Goal: Transaction & Acquisition: Purchase product/service

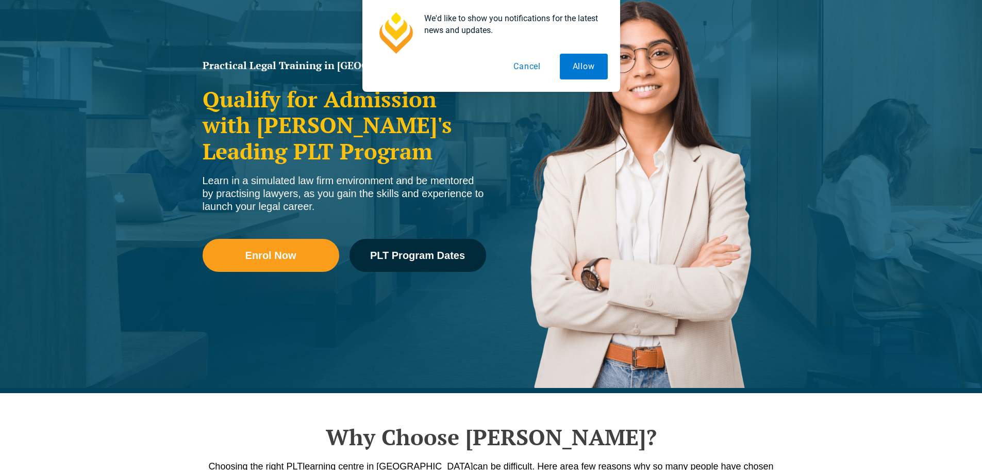
scroll to position [361, 0]
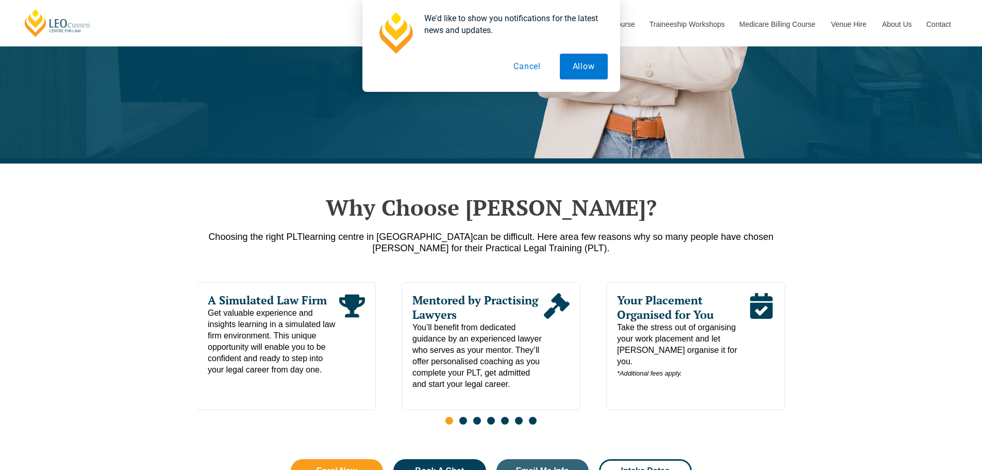
click at [521, 70] on button "Cancel" at bounding box center [527, 67] width 53 height 26
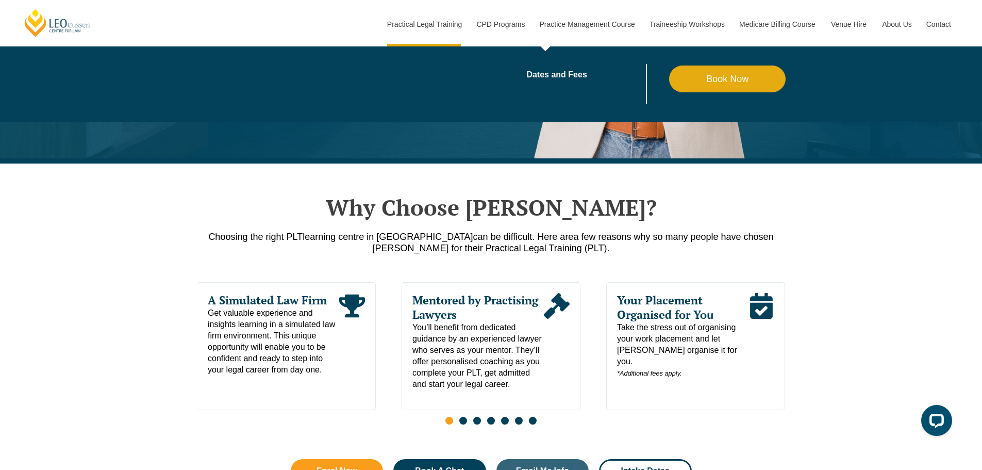
scroll to position [0, 0]
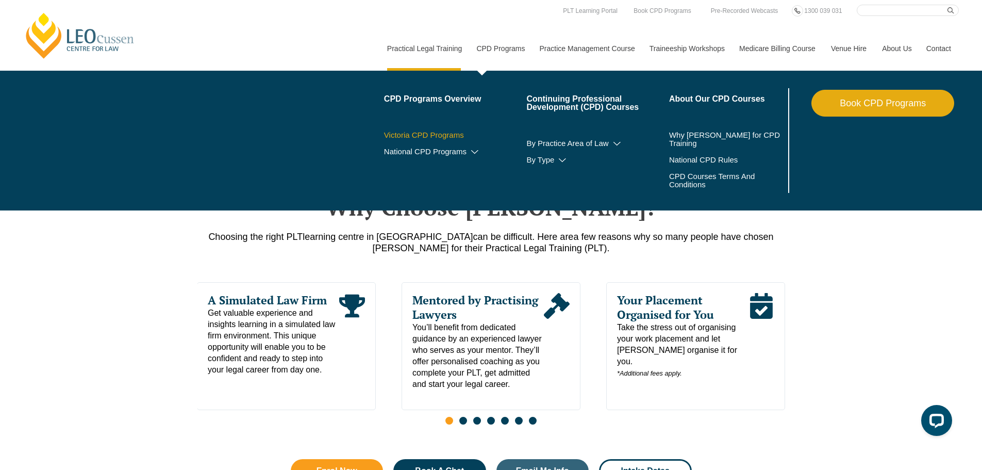
click at [448, 136] on link "Victoria CPD Programs" at bounding box center [455, 135] width 143 height 8
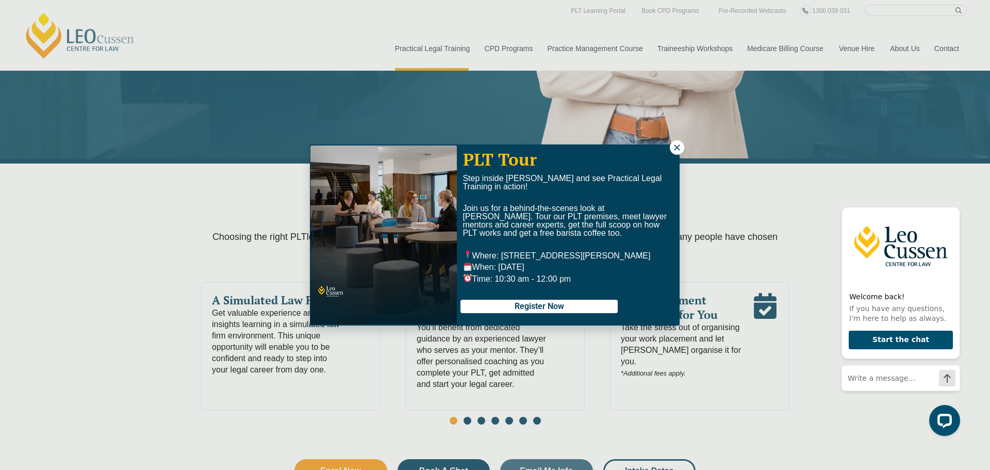
click at [677, 148] on icon at bounding box center [676, 147] width 9 height 9
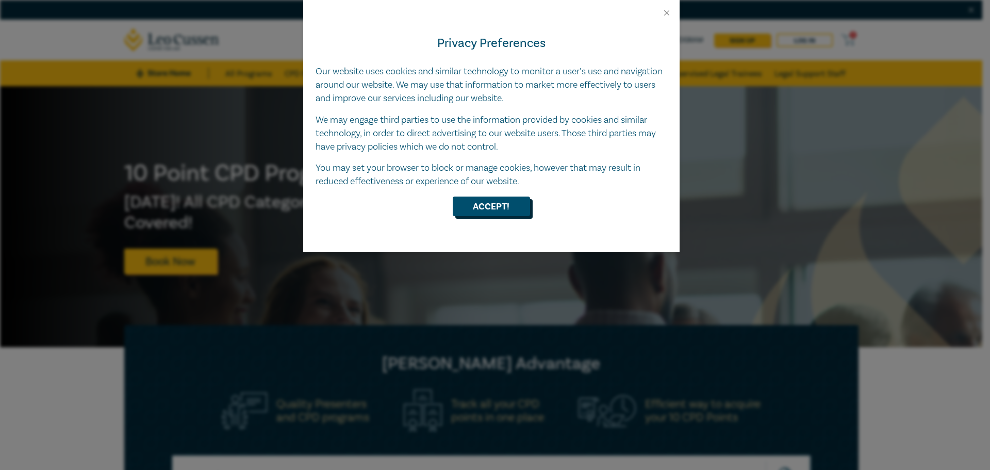
click at [502, 207] on button "Accept!" at bounding box center [491, 206] width 77 height 20
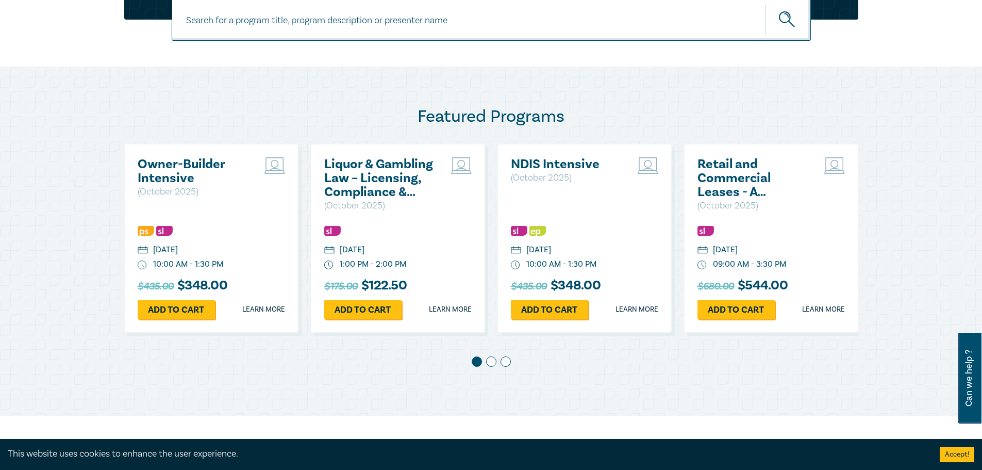
scroll to position [464, 0]
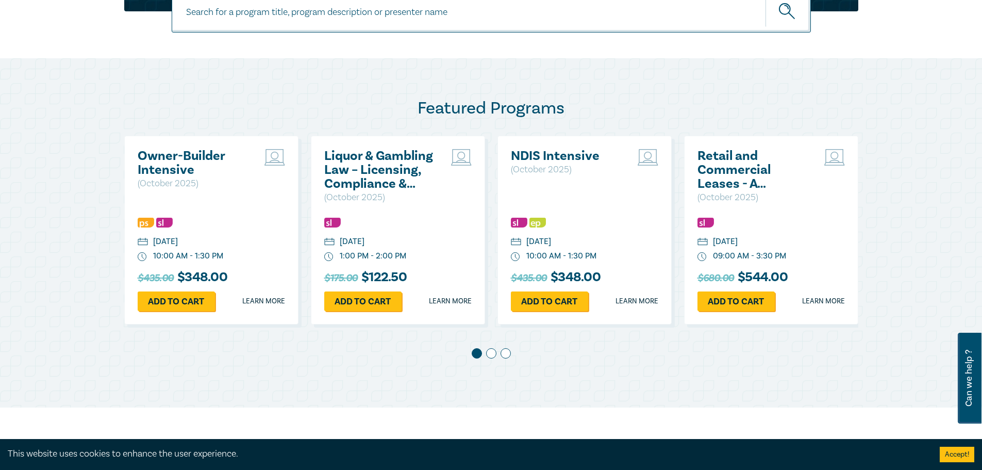
click at [491, 353] on span at bounding box center [491, 353] width 10 height 10
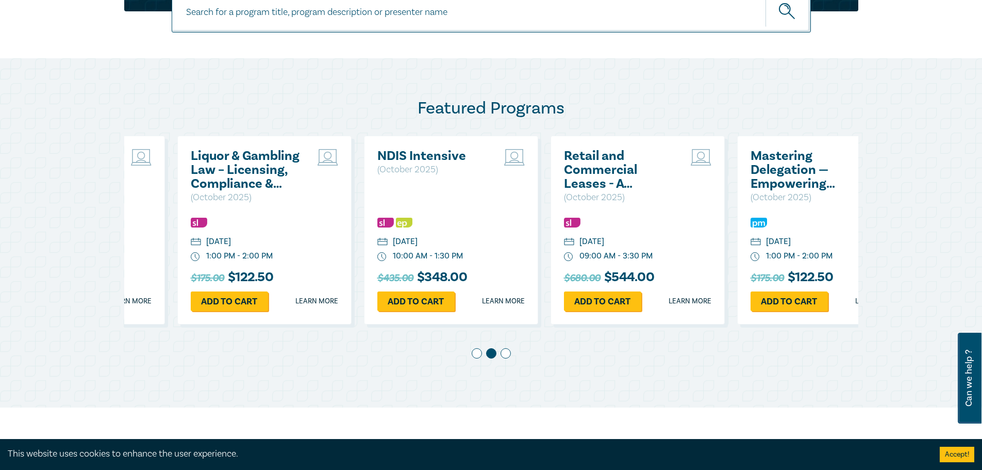
scroll to position [0, 187]
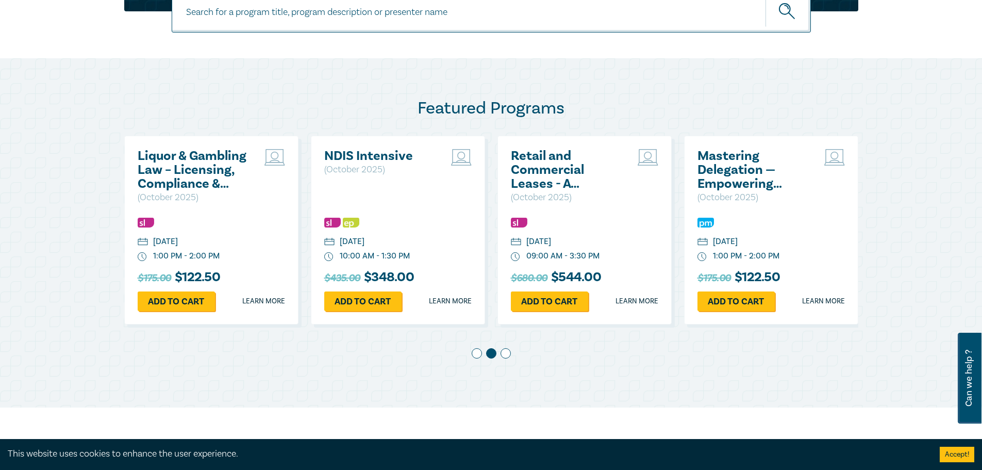
click at [505, 355] on span at bounding box center [506, 353] width 10 height 10
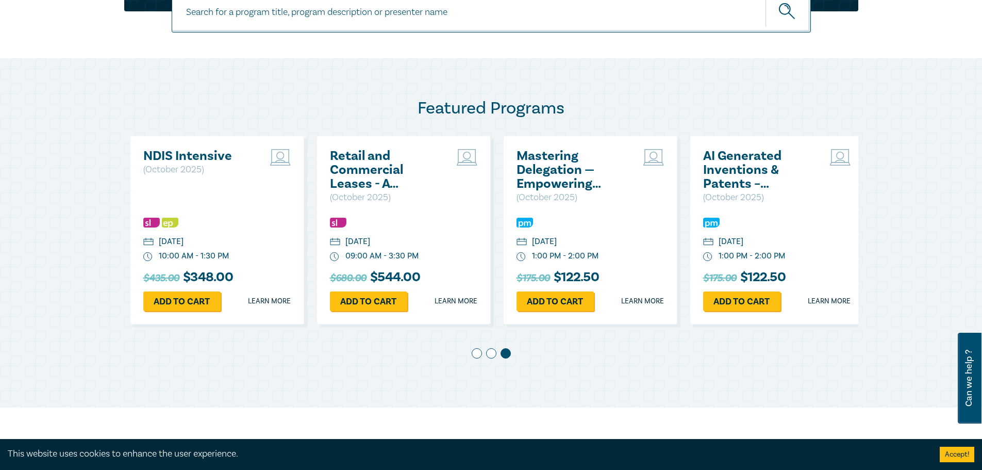
scroll to position [0, 373]
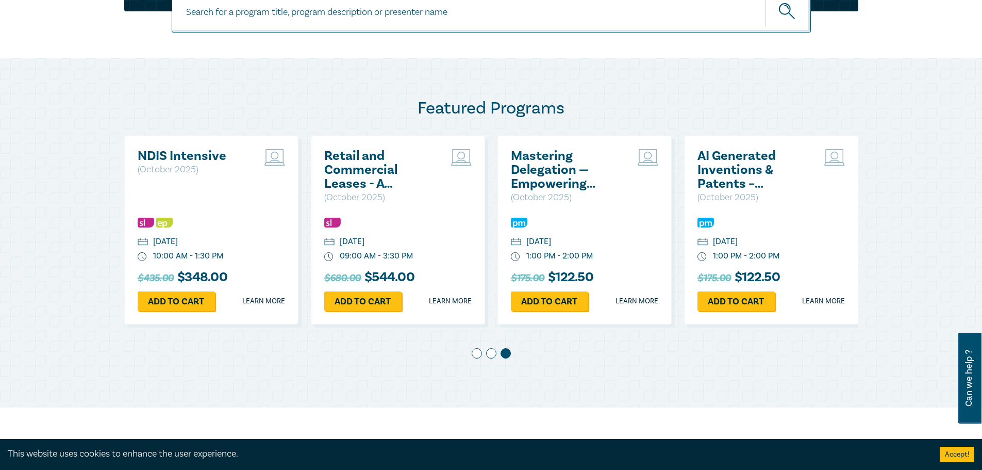
click at [488, 354] on span at bounding box center [491, 353] width 10 height 10
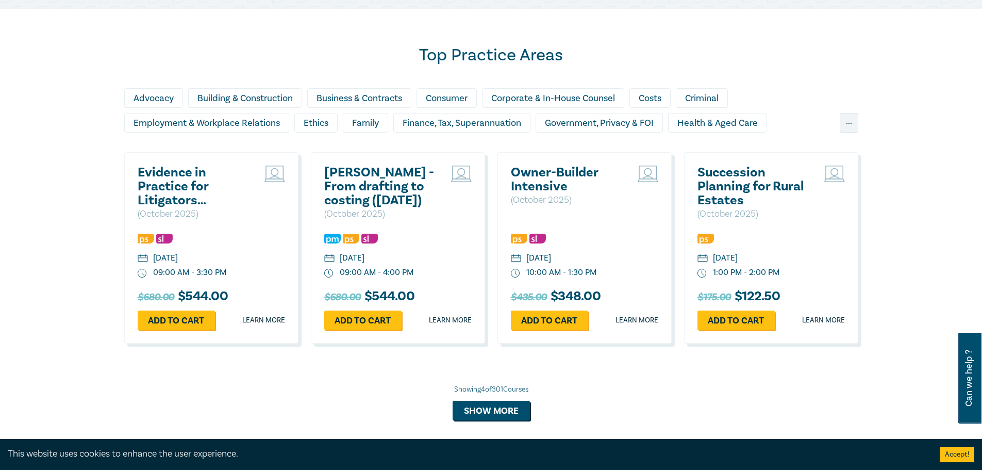
scroll to position [876, 0]
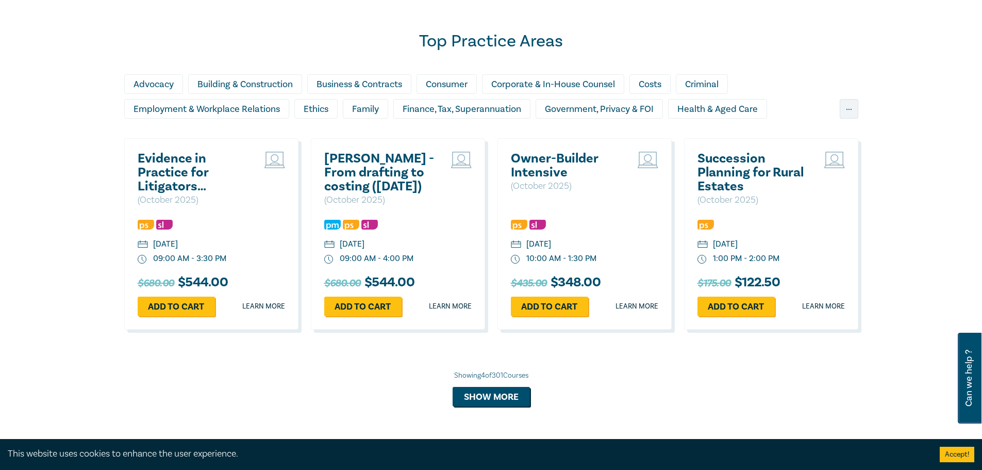
click at [752, 168] on h2 "Succession Planning for Rural Estates" at bounding box center [752, 173] width 111 height 42
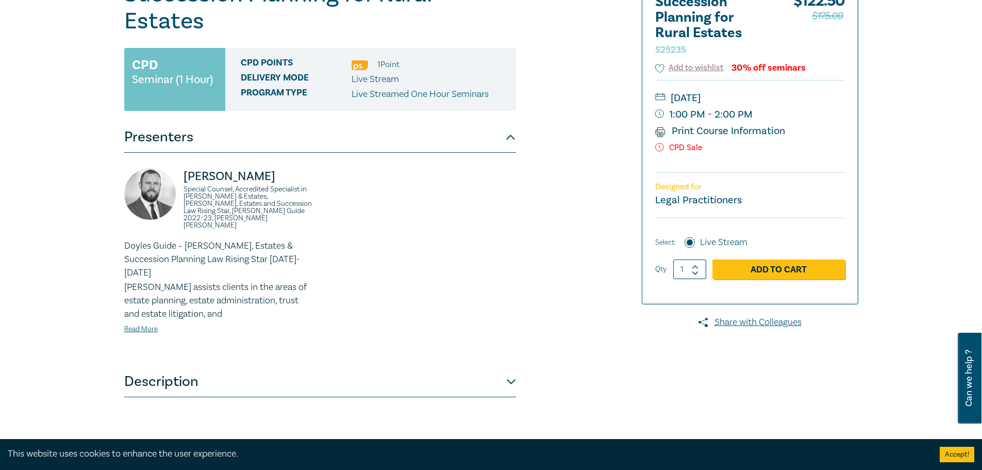
scroll to position [155, 0]
click at [460, 365] on button "Description" at bounding box center [320, 380] width 392 height 31
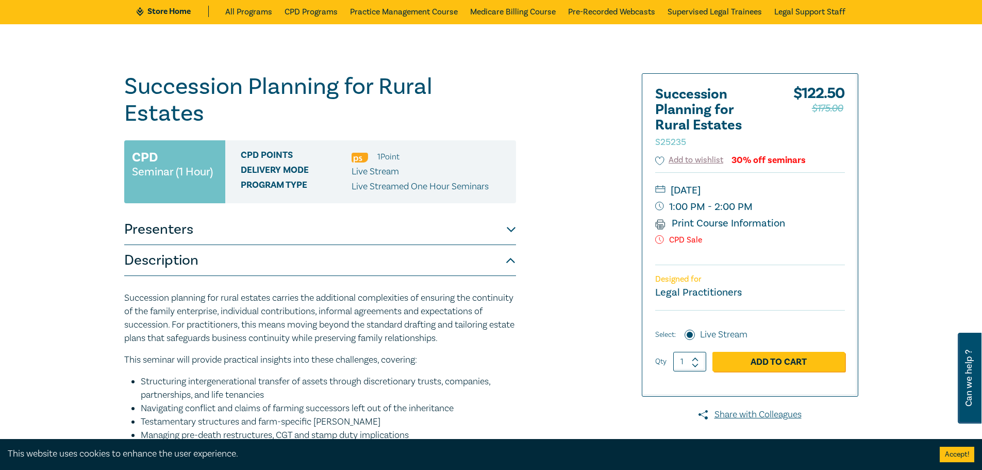
scroll to position [103, 0]
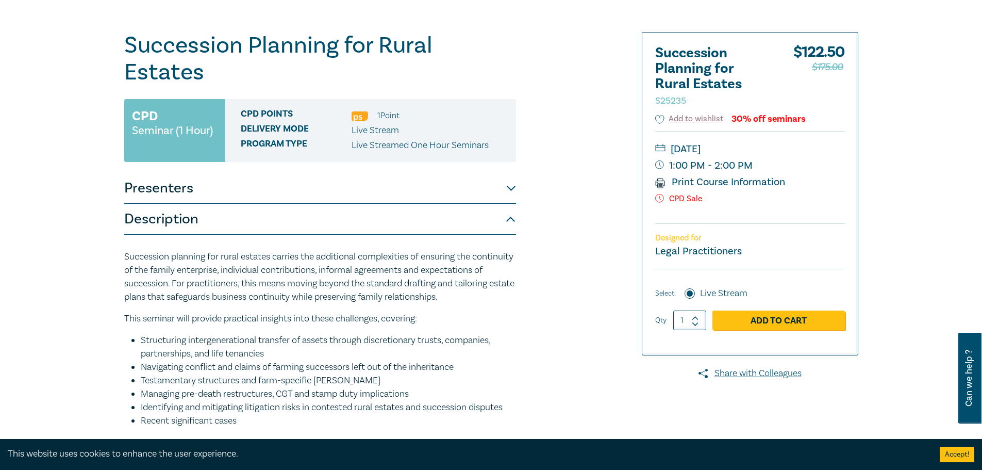
click at [303, 173] on button "Presenters" at bounding box center [320, 188] width 392 height 31
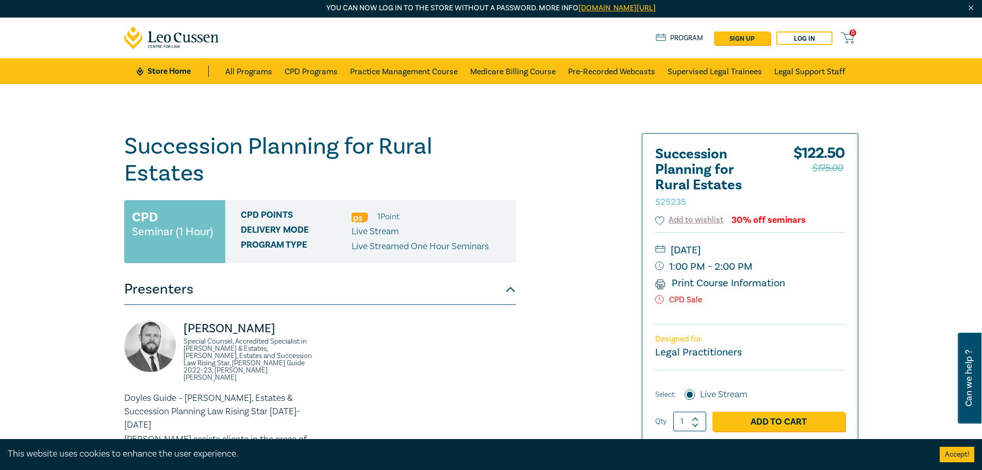
scroll to position [0, 0]
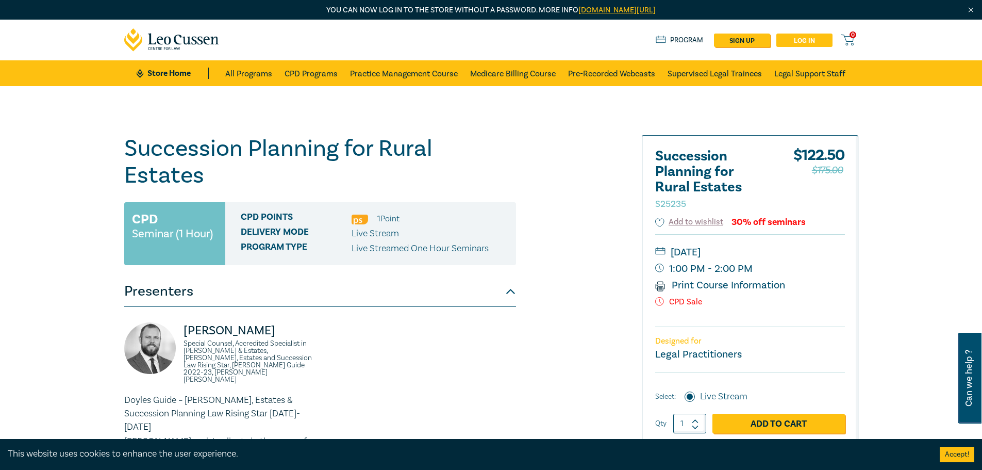
click at [802, 38] on link "Log in" at bounding box center [804, 40] width 56 height 13
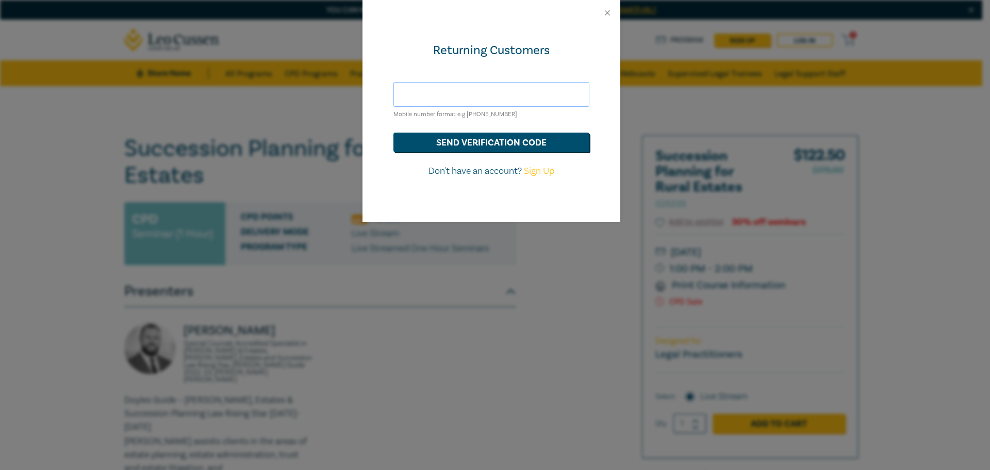
click at [473, 98] on input "text" at bounding box center [491, 94] width 196 height 25
type input "0499242228"
click at [547, 140] on button "send verification code" at bounding box center [491, 142] width 196 height 20
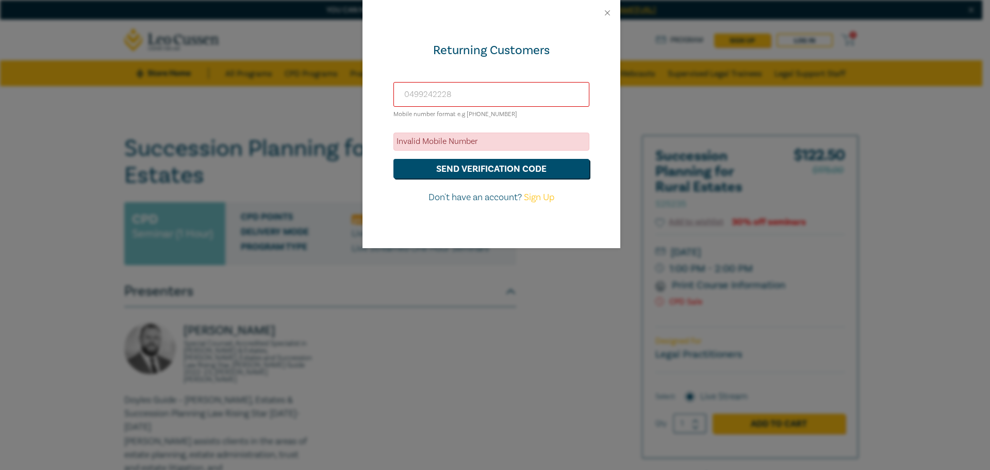
drag, startPoint x: 463, startPoint y: 95, endPoint x: 356, endPoint y: 90, distance: 107.3
click at [356, 90] on div "Returning Customers 0499242228 Mobile number format e.g +61 000000000 Invalid M…" at bounding box center [495, 235] width 990 height 470
type input "+61499242228"
click at [506, 169] on button "send verification code" at bounding box center [491, 169] width 196 height 20
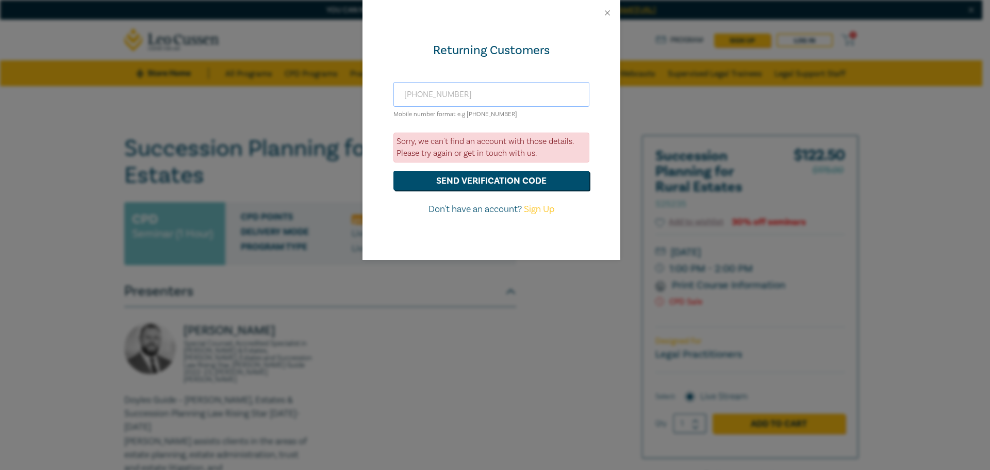
drag, startPoint x: 480, startPoint y: 95, endPoint x: 325, endPoint y: 92, distance: 154.7
click at [325, 92] on div "Returning Customers +61499242228 Mobile number format e.g +61 000000000 Sorry, …" at bounding box center [495, 235] width 990 height 470
type input "[EMAIL_ADDRESS][DOMAIN_NAME]"
click at [481, 181] on button "send verification code" at bounding box center [491, 181] width 196 height 20
click at [603, 14] on button "Close" at bounding box center [607, 12] width 9 height 9
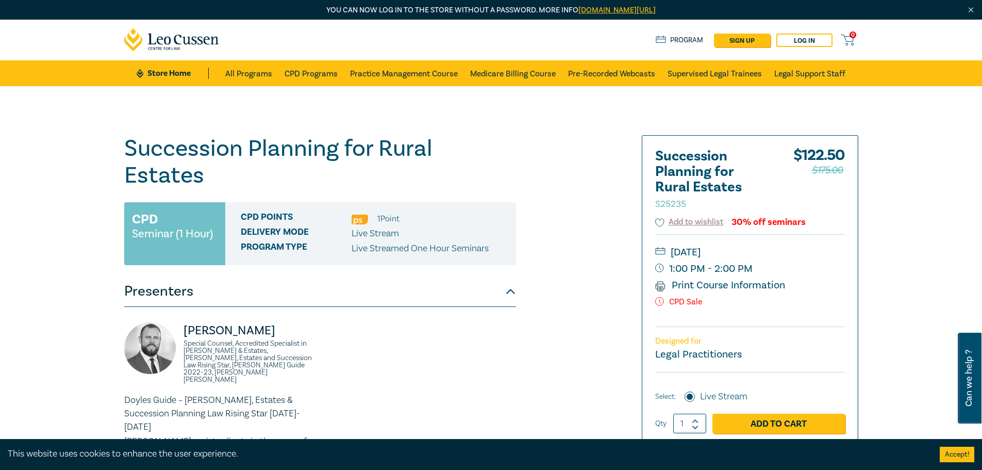
click at [807, 31] on div "0 $ NaN Store Home About us Program sign up Log in 0" at bounding box center [491, 40] width 746 height 41
click at [807, 38] on link "Log in" at bounding box center [804, 40] width 56 height 13
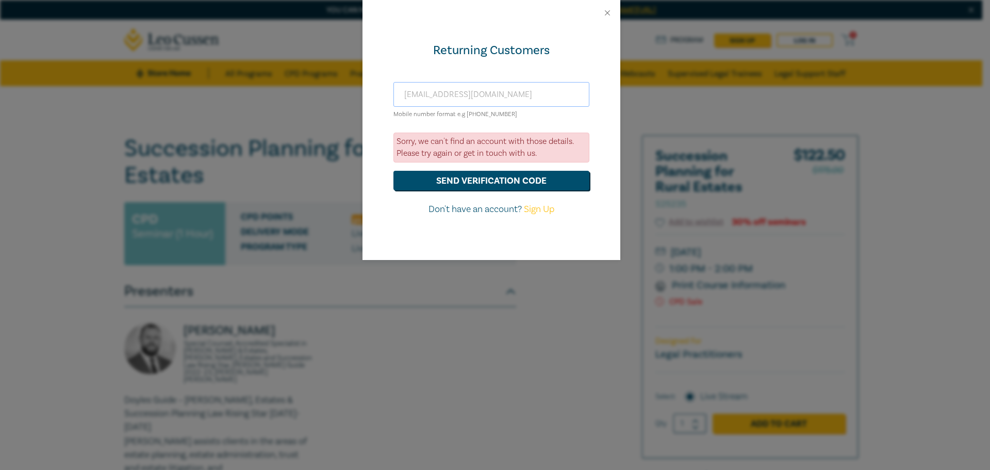
click at [486, 100] on input "[EMAIL_ADDRESS][DOMAIN_NAME]" at bounding box center [491, 94] width 196 height 25
click at [603, 15] on button "Close" at bounding box center [607, 12] width 9 height 9
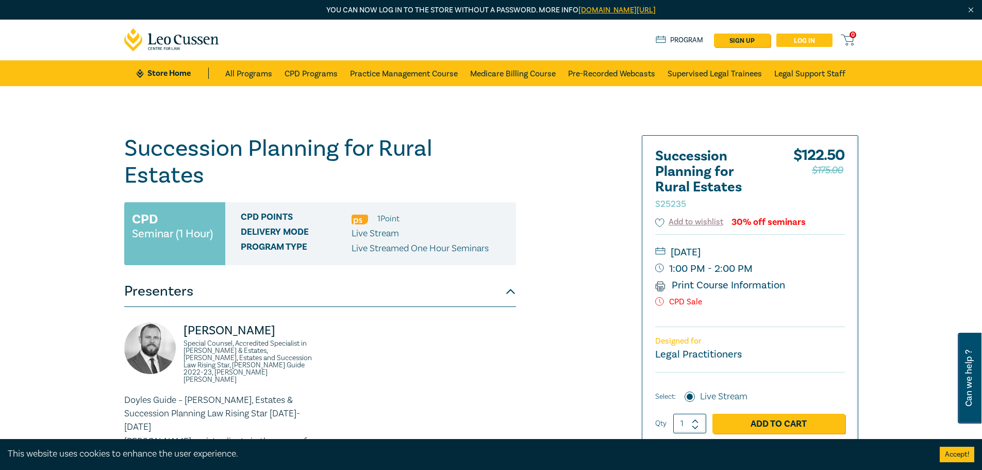
click at [806, 38] on link "Log in" at bounding box center [804, 40] width 56 height 13
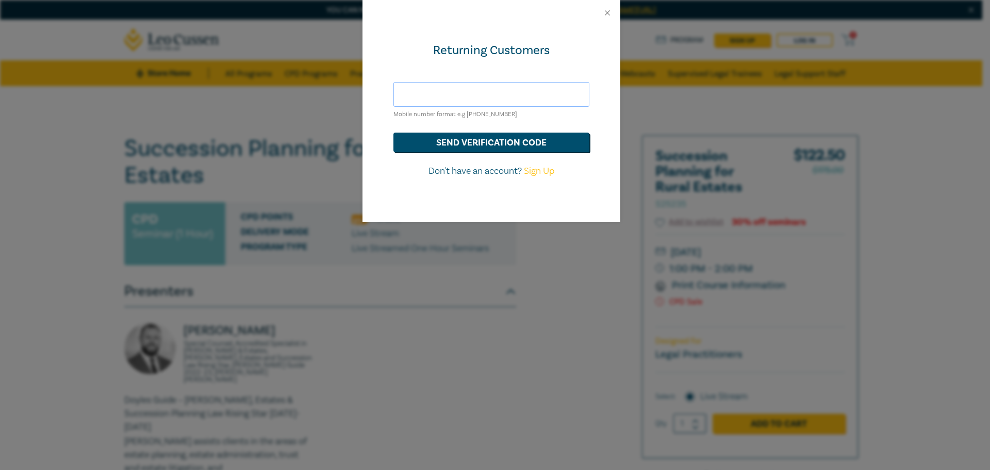
drag, startPoint x: 448, startPoint y: 96, endPoint x: 451, endPoint y: 92, distance: 5.3
click at [448, 93] on input "text" at bounding box center [491, 94] width 196 height 25
type input "[EMAIL_ADDRESS][DOMAIN_NAME]"
click at [444, 141] on button "send verification code" at bounding box center [491, 142] width 196 height 20
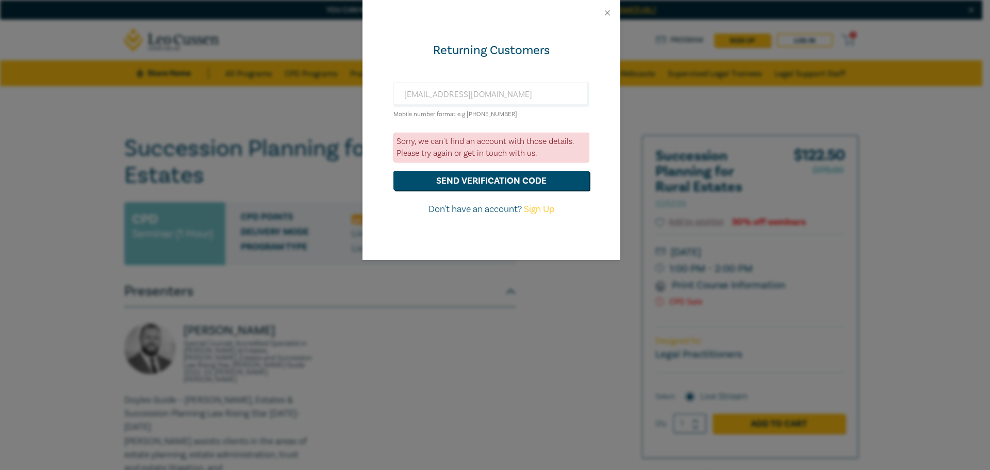
click at [535, 208] on link "Sign Up" at bounding box center [539, 209] width 30 height 12
select select "AU"
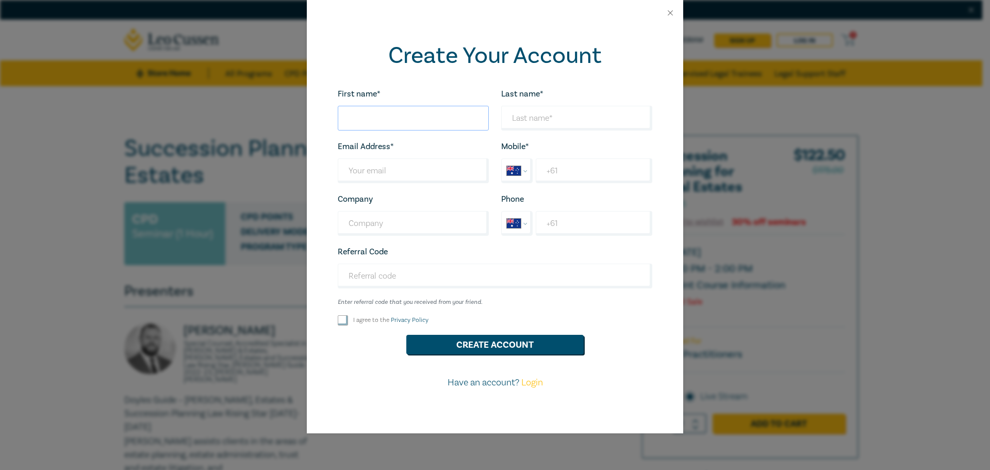
click at [374, 119] on input "First name*" at bounding box center [413, 118] width 151 height 25
type input "[PERSON_NAME]"
click at [673, 11] on button "Close" at bounding box center [669, 12] width 9 height 9
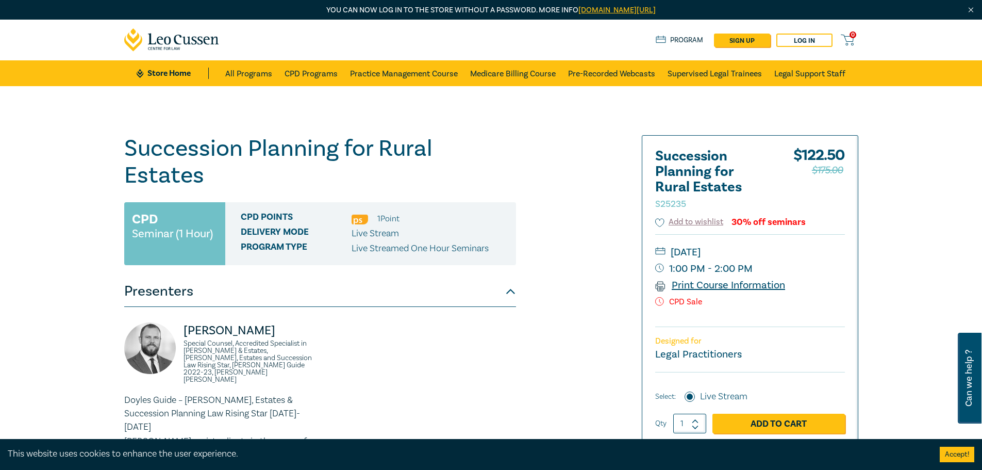
click at [693, 286] on link "Print Course Information" at bounding box center [720, 284] width 130 height 13
click at [771, 424] on link "Add to Cart" at bounding box center [778, 423] width 132 height 20
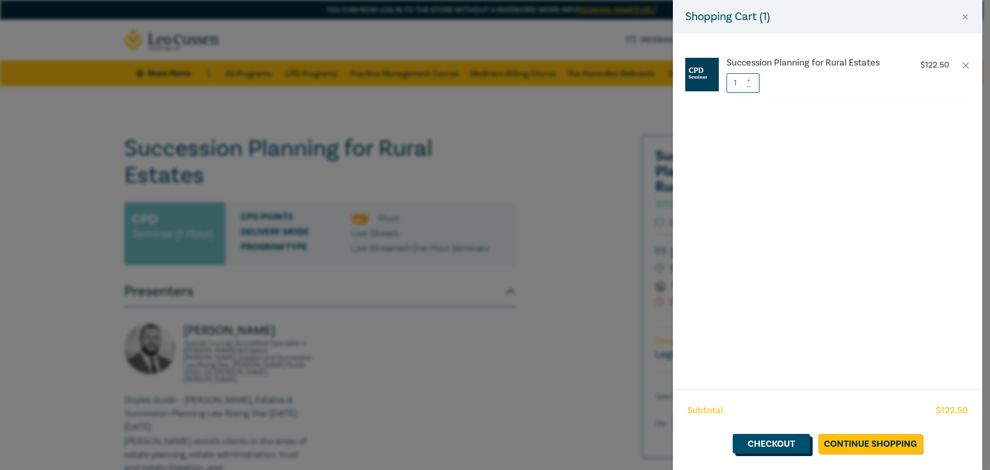
click at [774, 442] on link "Checkout" at bounding box center [770, 444] width 77 height 20
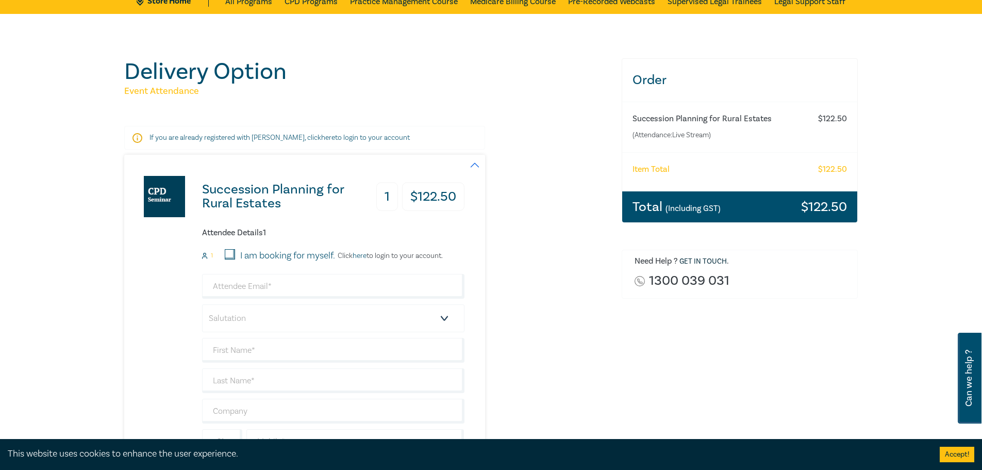
scroll to position [103, 0]
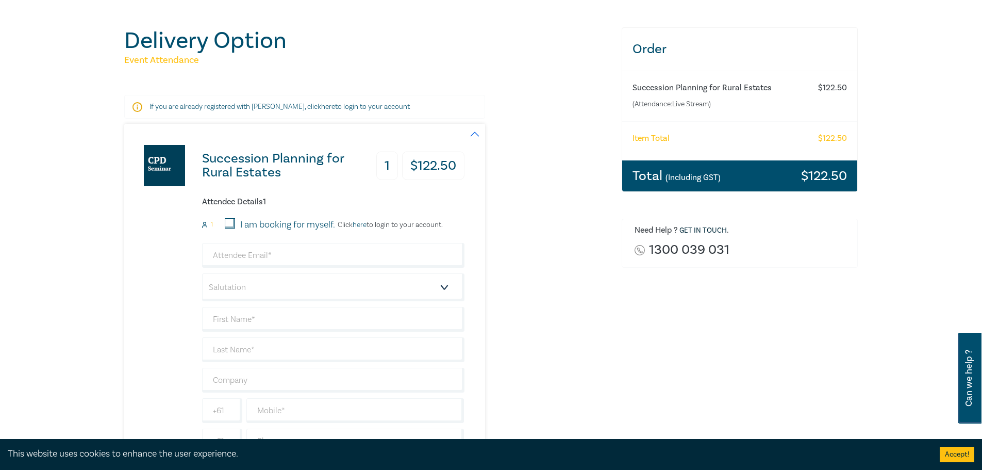
click at [361, 223] on link "here" at bounding box center [360, 224] width 14 height 9
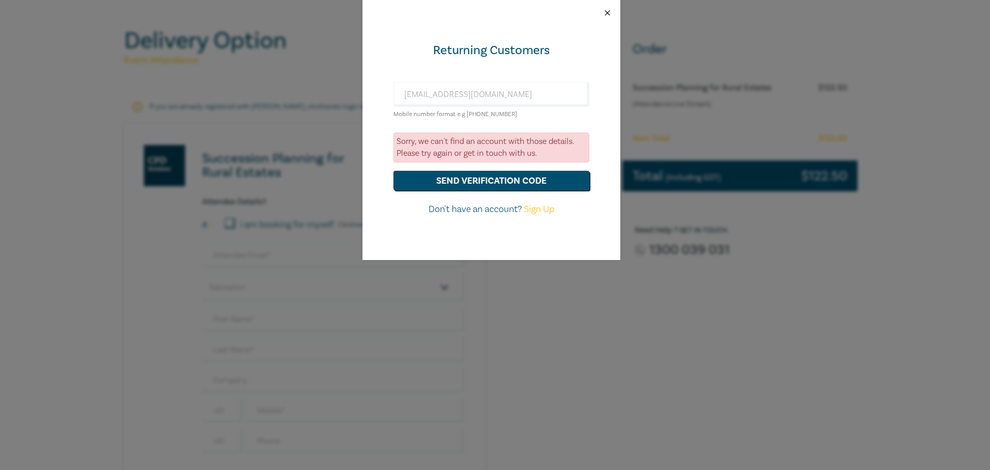
click at [609, 11] on button "Close" at bounding box center [607, 12] width 9 height 9
